Goal: Transaction & Acquisition: Purchase product/service

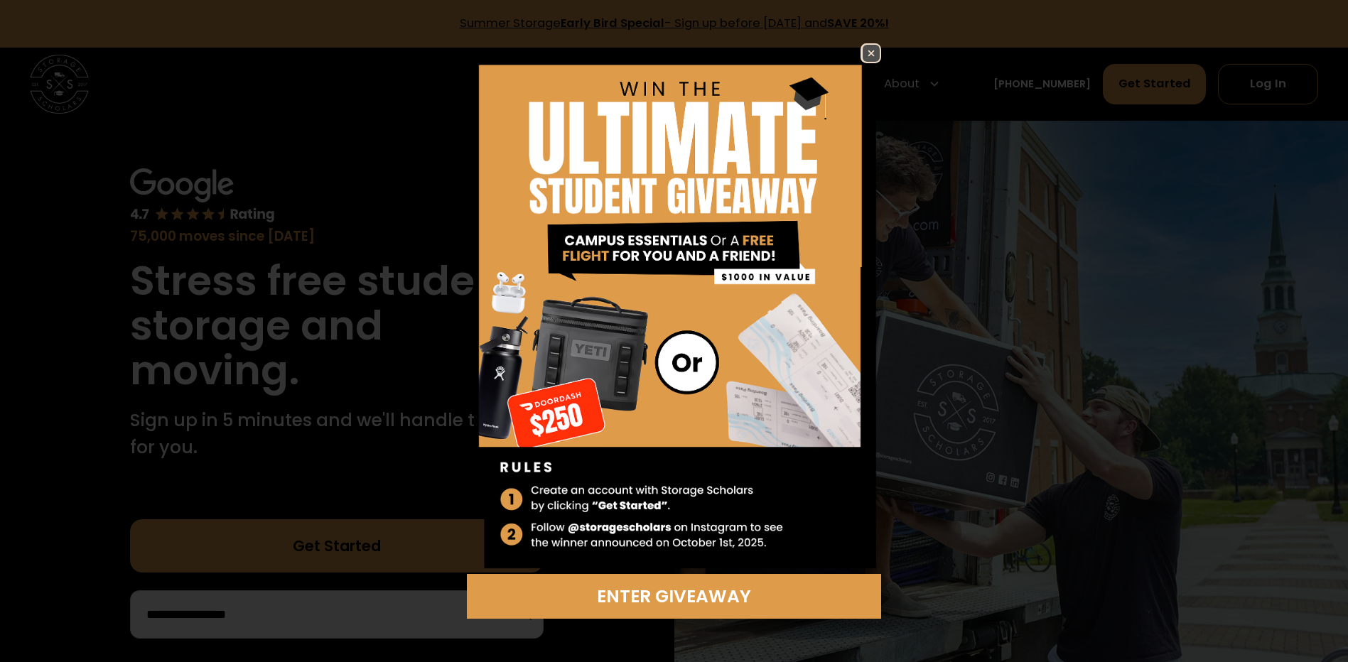
click at [868, 54] on img at bounding box center [871, 53] width 17 height 17
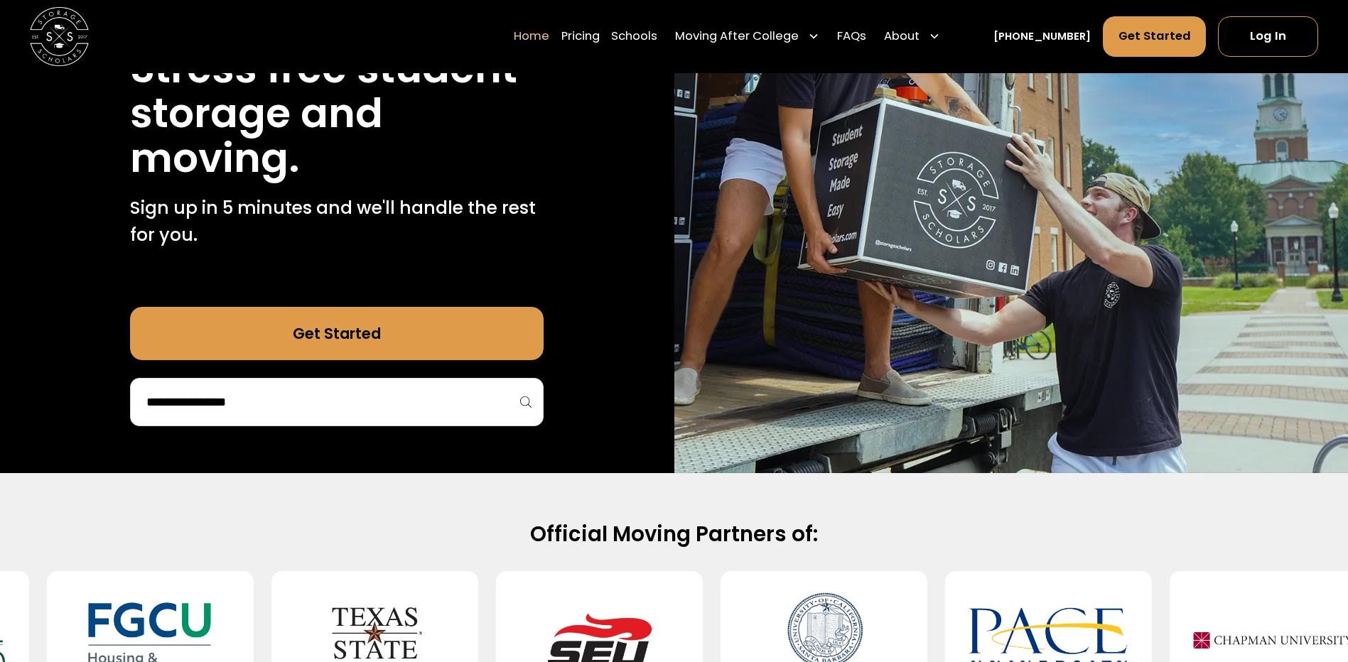
scroll to position [213, 0]
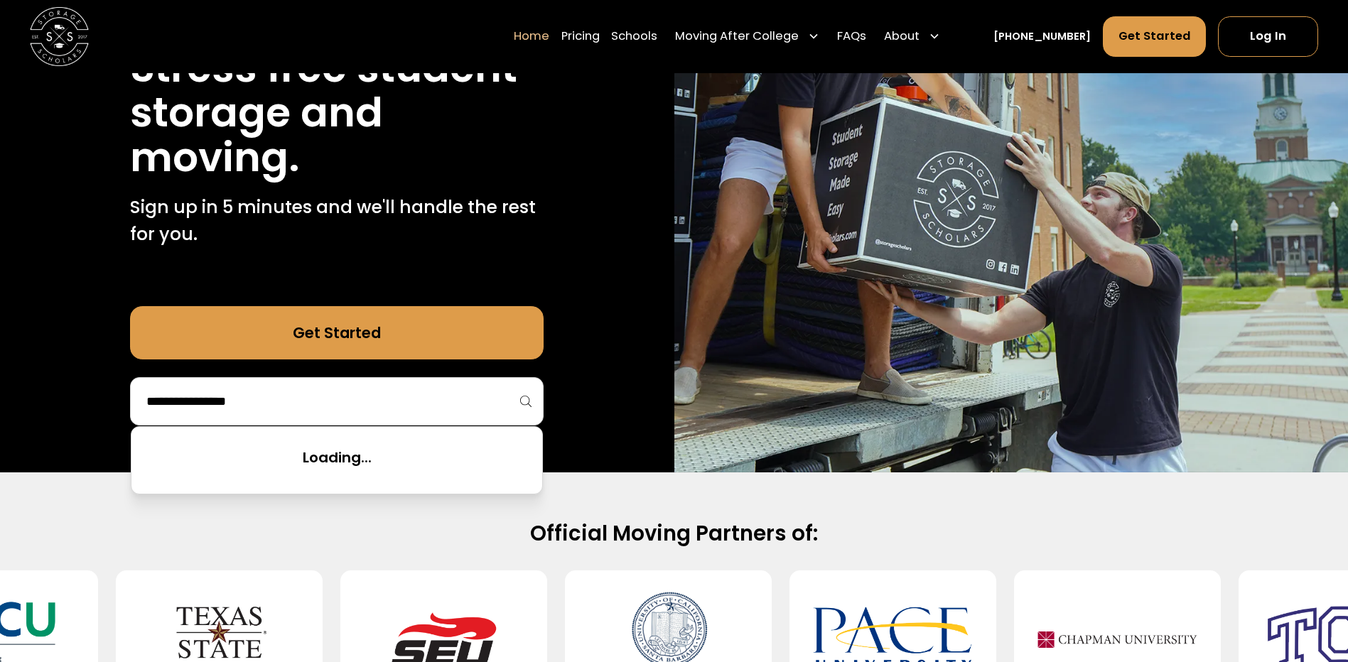
click at [239, 412] on input "search" at bounding box center [337, 401] width 384 height 24
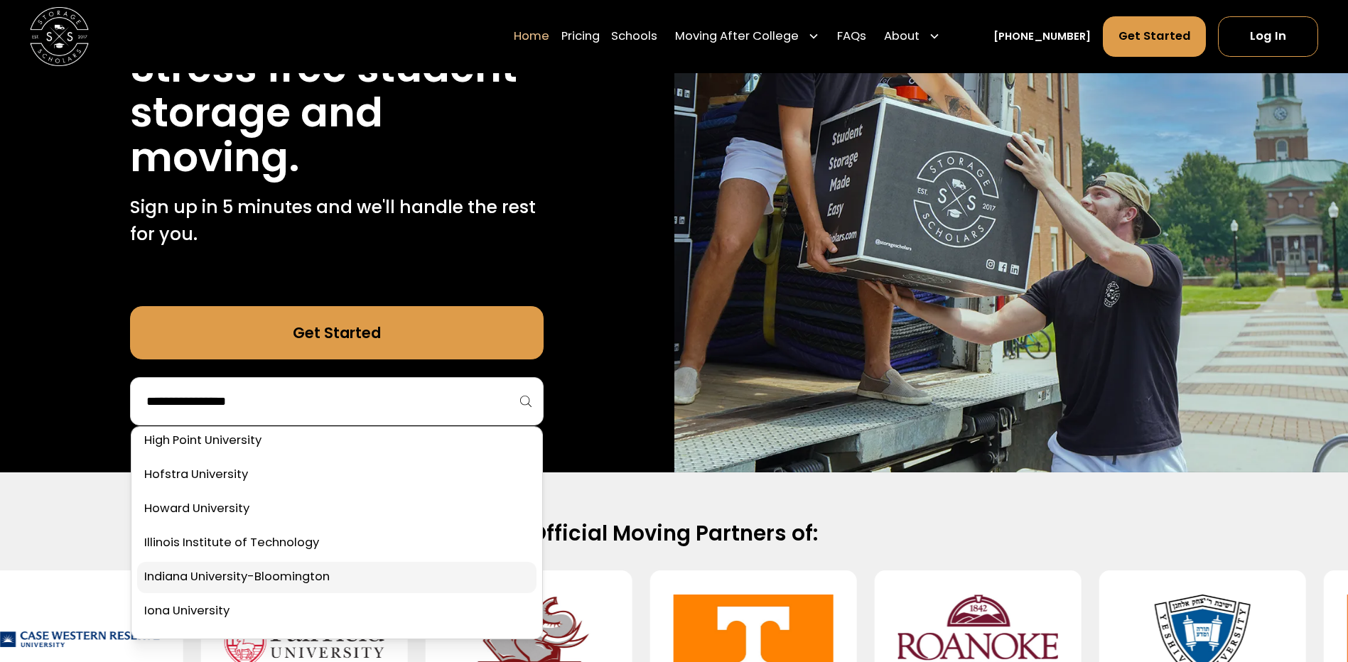
scroll to position [2700, 0]
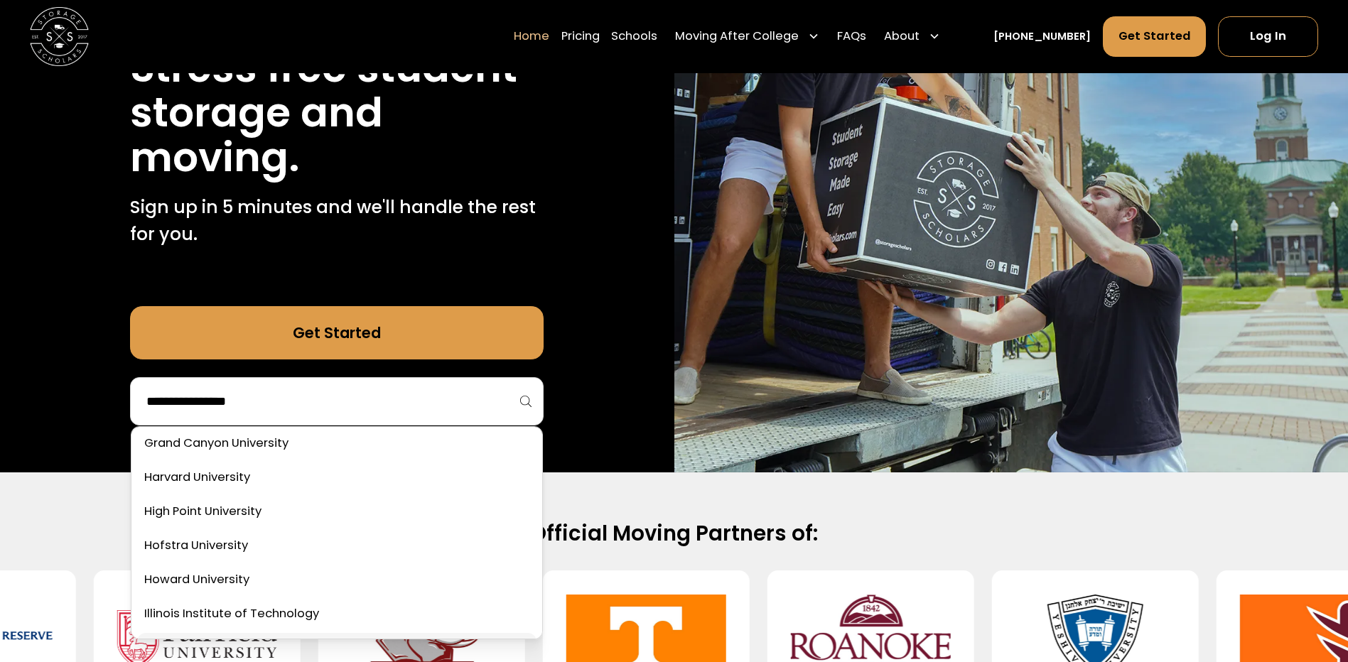
click at [226, 508] on link at bounding box center [336, 512] width 399 height 31
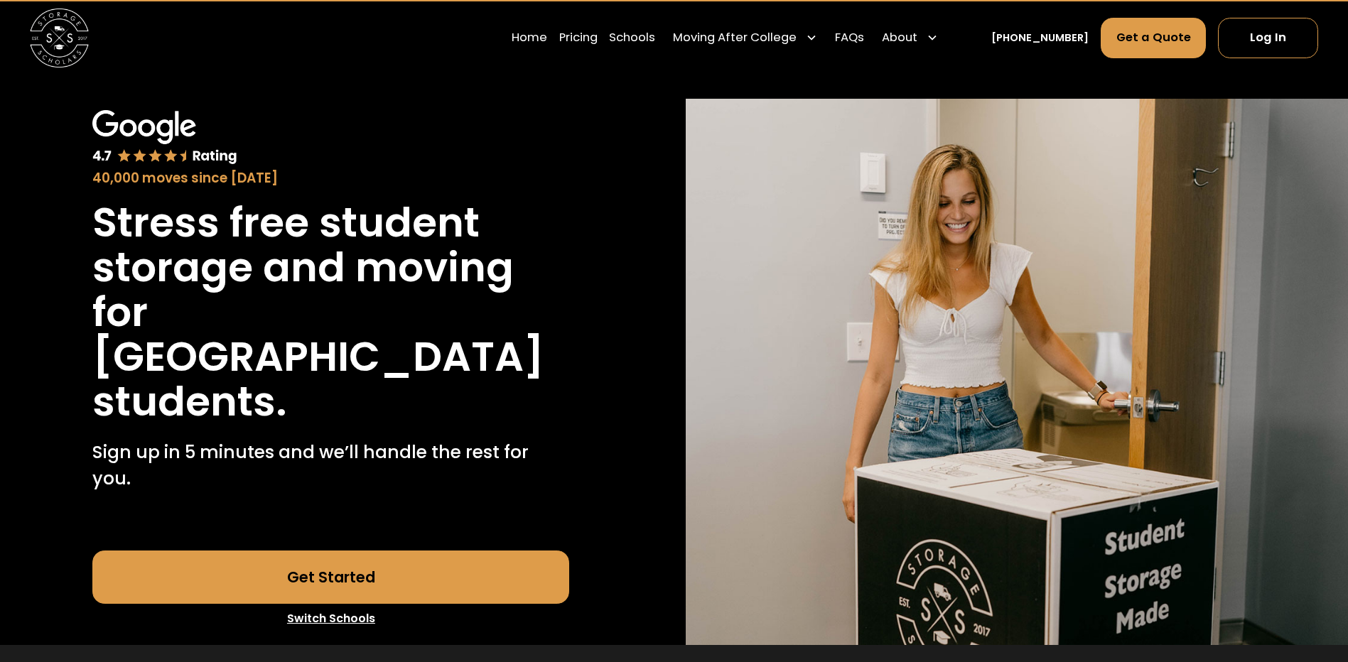
scroll to position [71, 0]
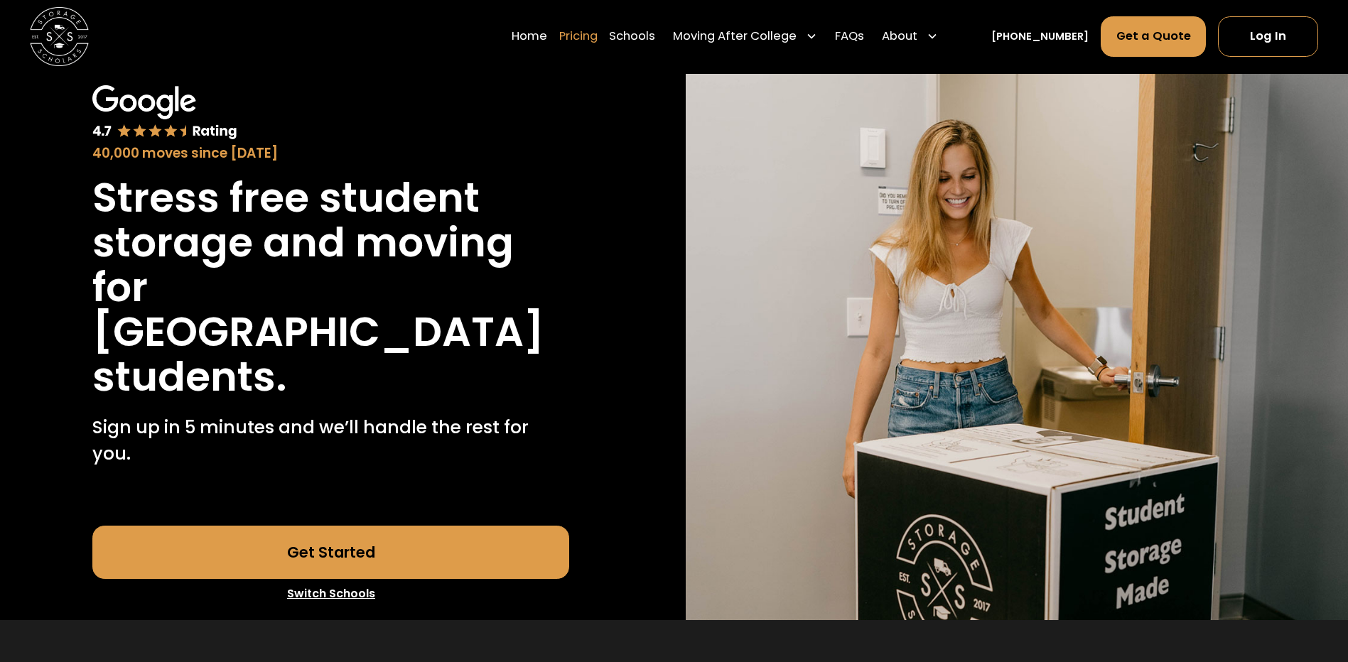
click at [598, 32] on link "Pricing" at bounding box center [578, 36] width 38 height 41
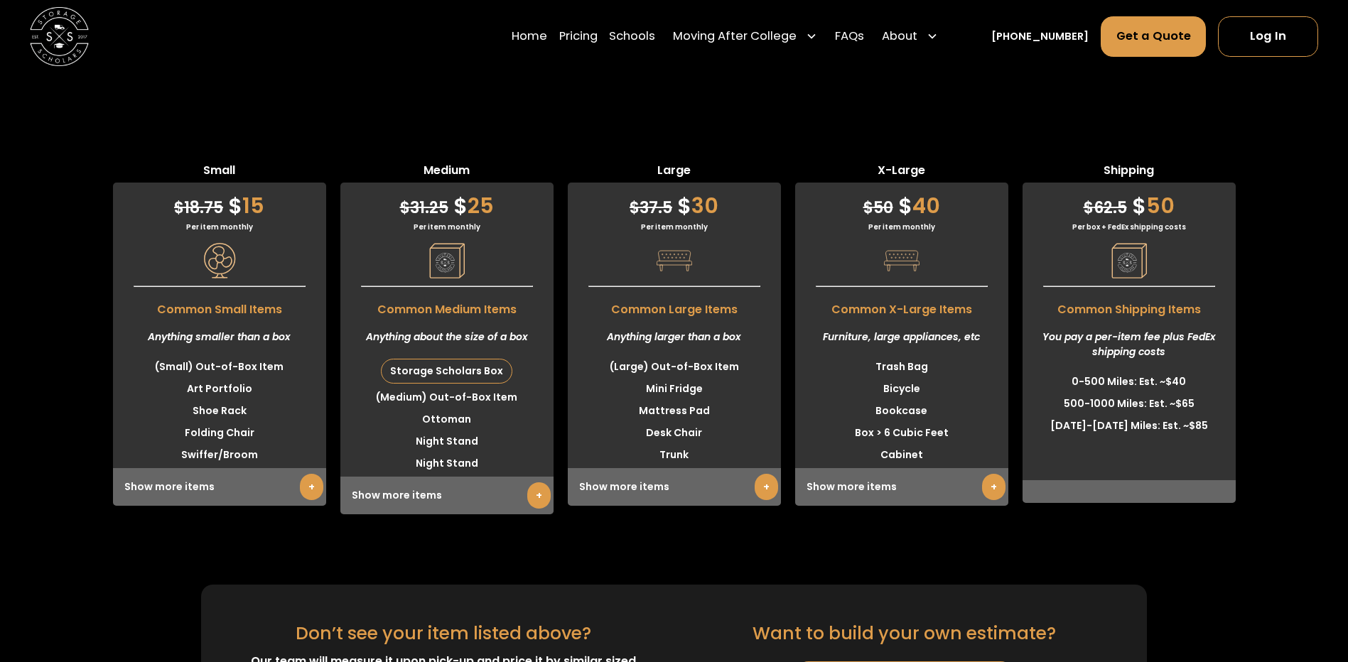
scroll to position [3966, 0]
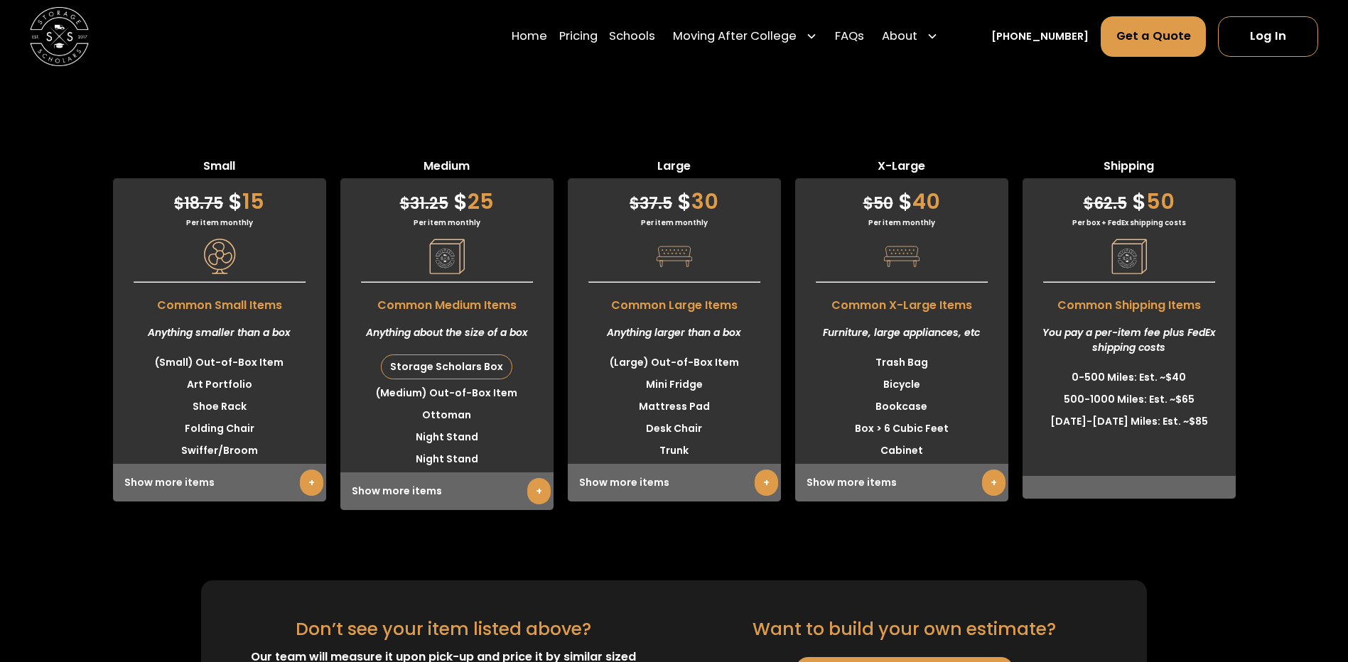
click at [307, 470] on link "+" at bounding box center [311, 483] width 23 height 26
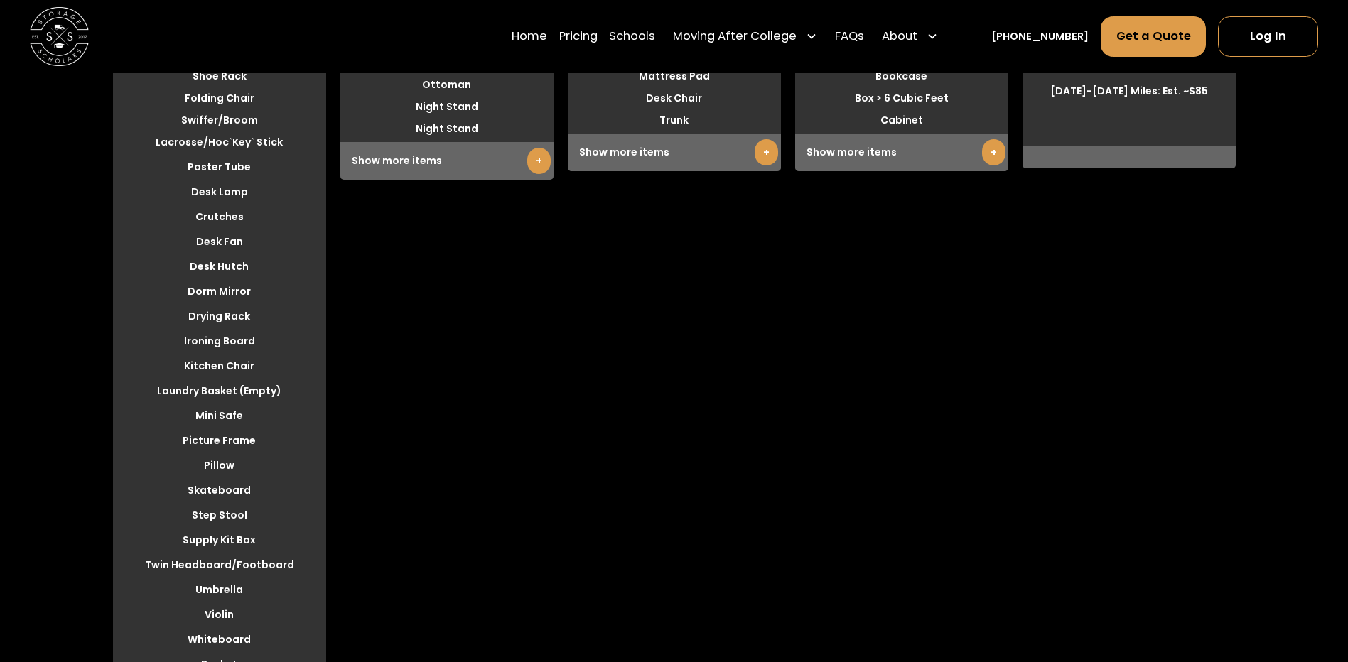
scroll to position [4321, 0]
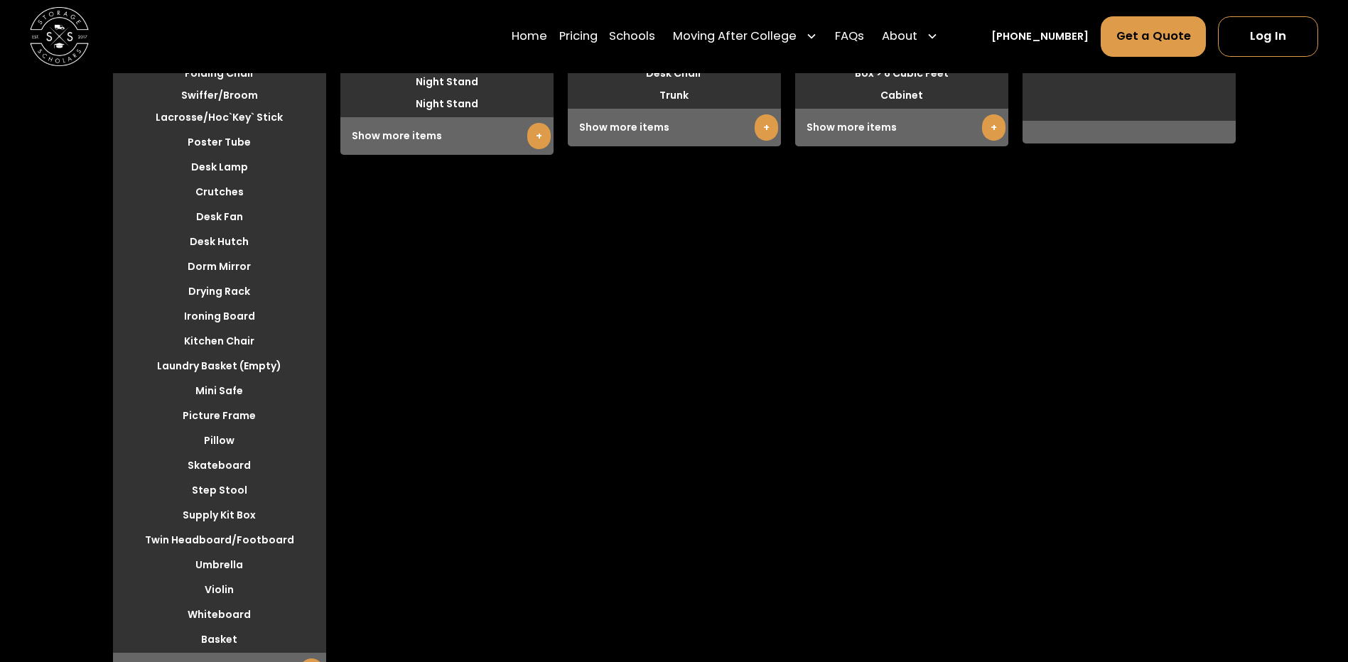
click at [530, 123] on link "+" at bounding box center [538, 136] width 23 height 26
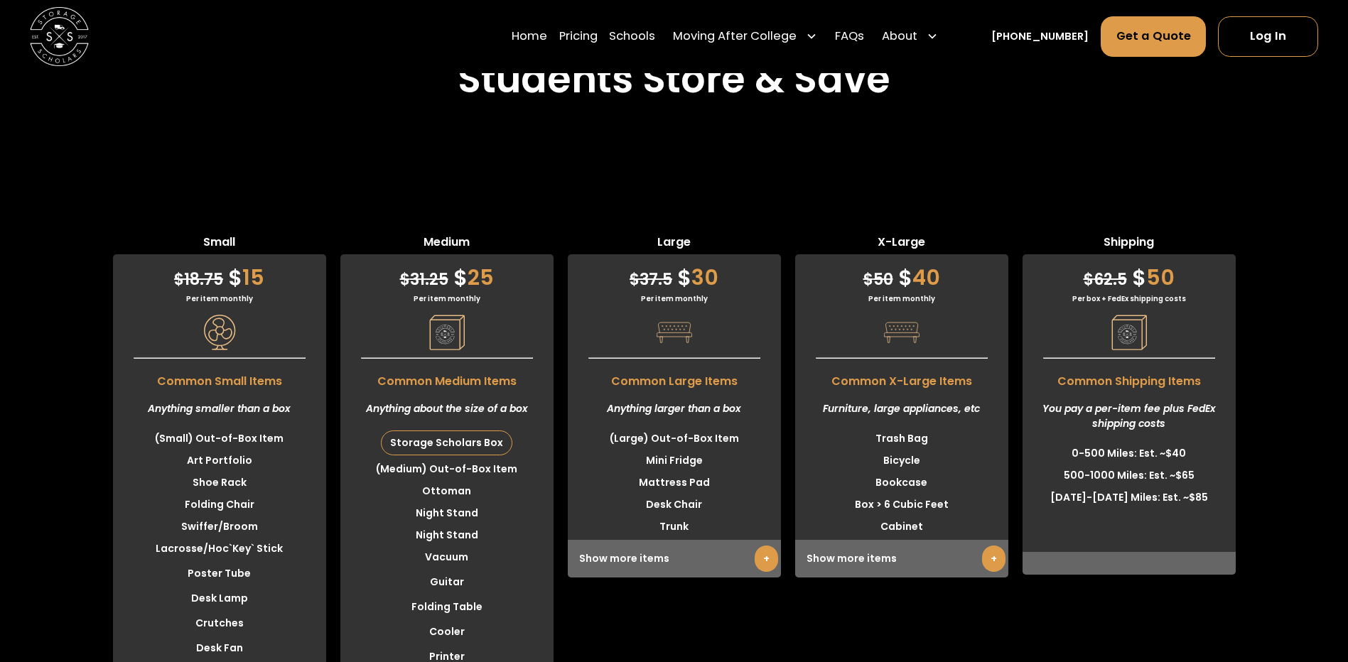
scroll to position [3824, 0]
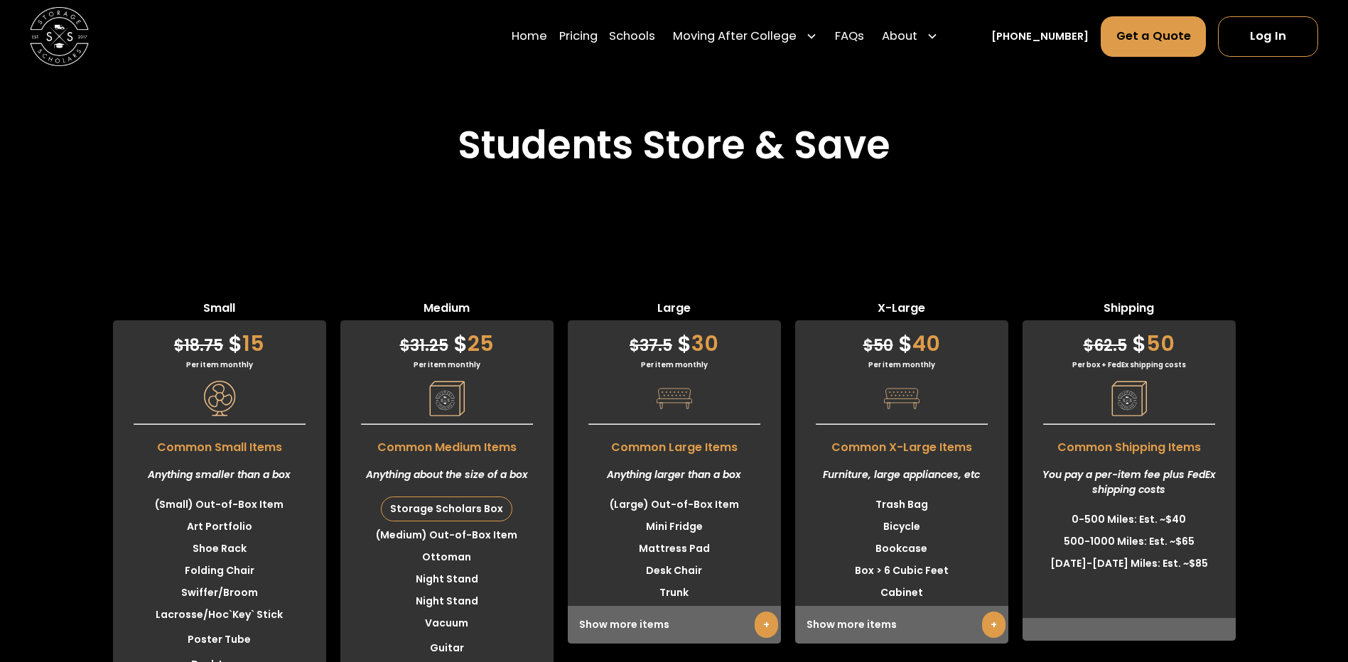
click at [440, 360] on div "Per item monthly" at bounding box center [446, 365] width 213 height 11
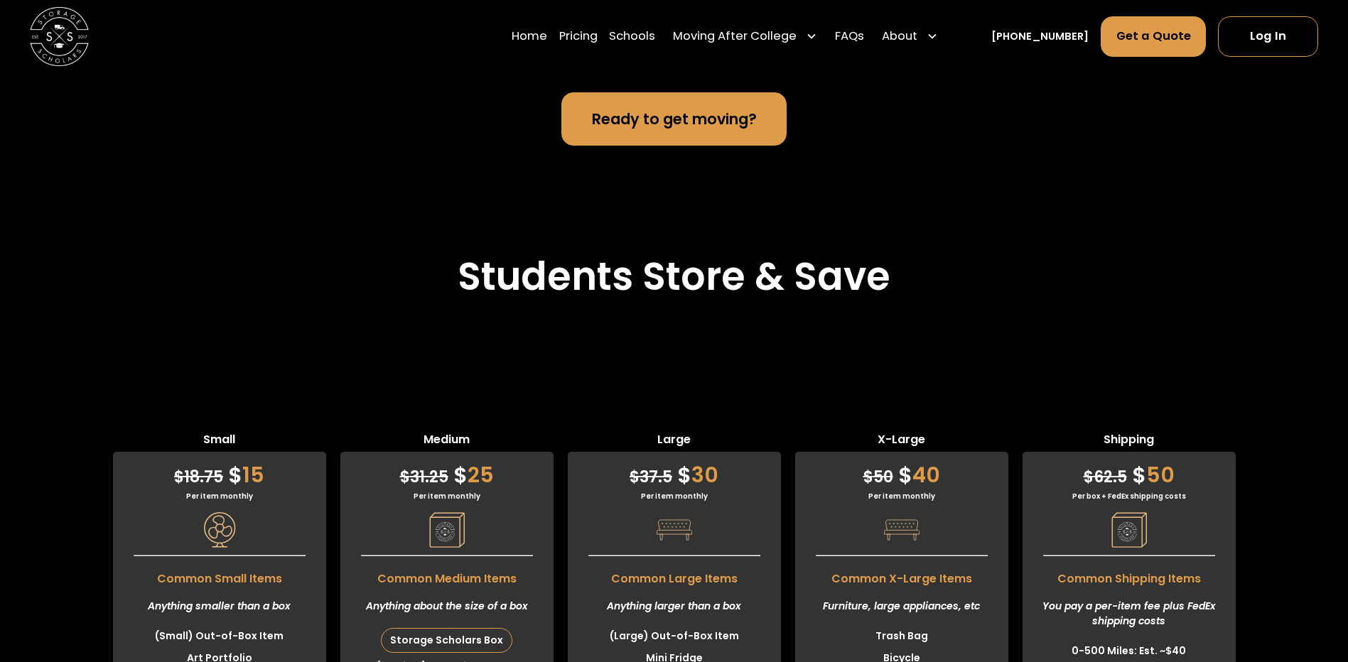
scroll to position [3682, 0]
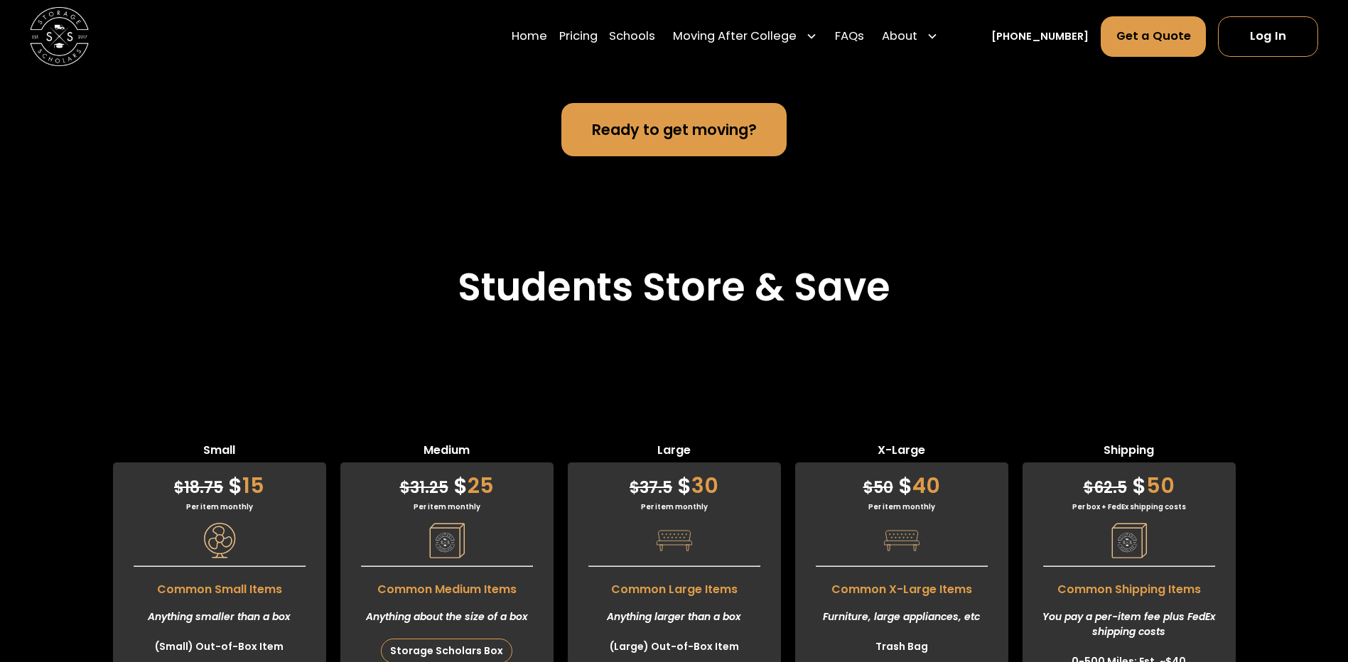
click at [672, 122] on link "Ready to get moving?" at bounding box center [673, 129] width 225 height 53
